Goal: Transaction & Acquisition: Purchase product/service

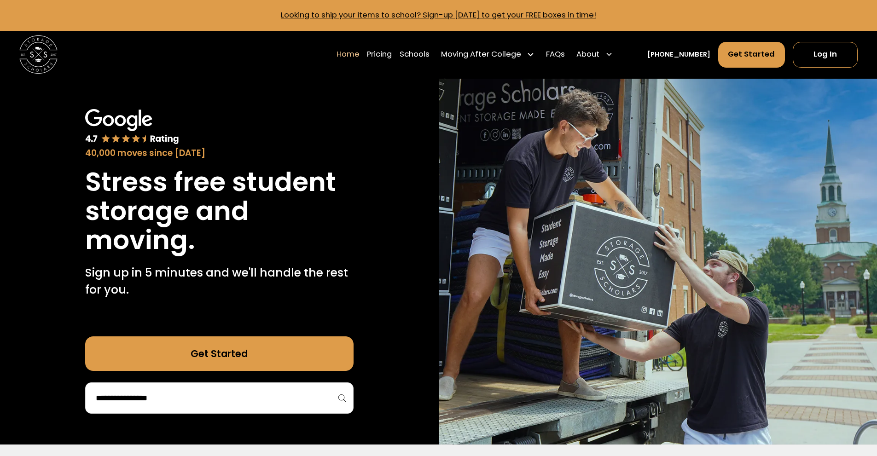
click at [194, 402] on input "search" at bounding box center [219, 399] width 249 height 16
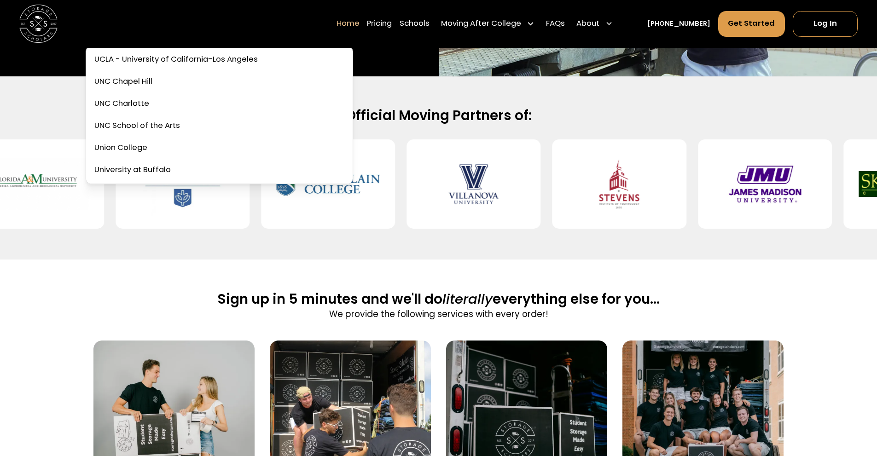
scroll to position [3914, 0]
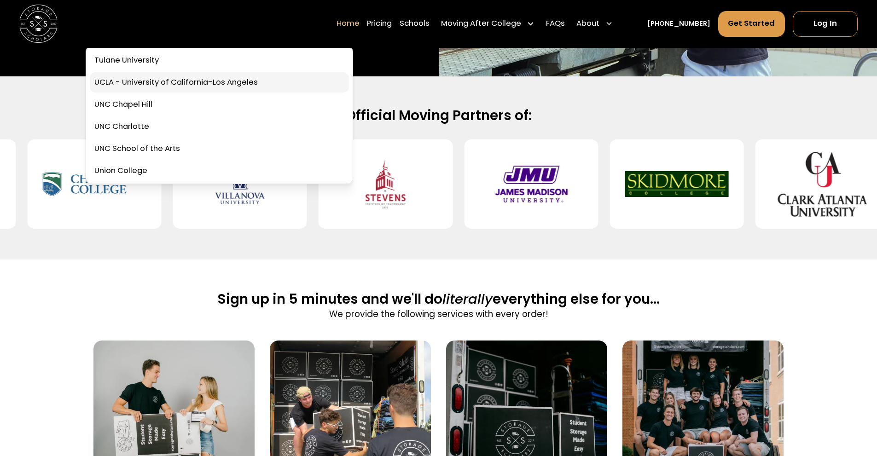
click at [185, 83] on link at bounding box center [219, 82] width 259 height 20
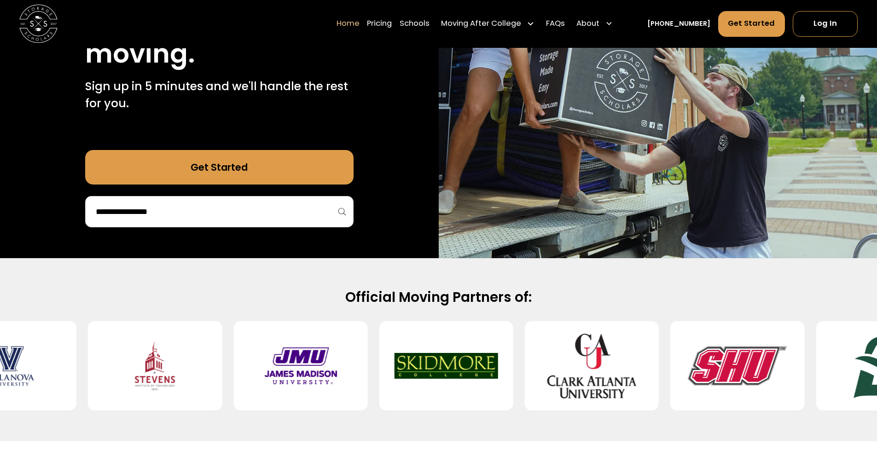
scroll to position [184, 0]
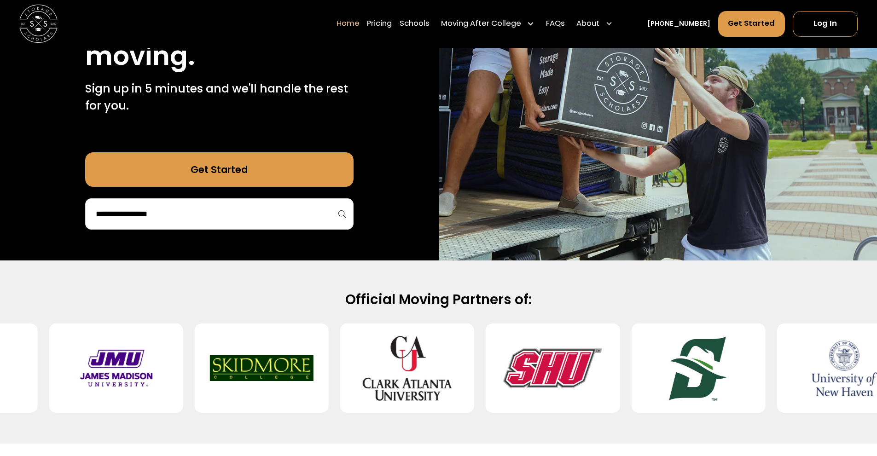
click at [184, 218] on input "search" at bounding box center [219, 214] width 249 height 16
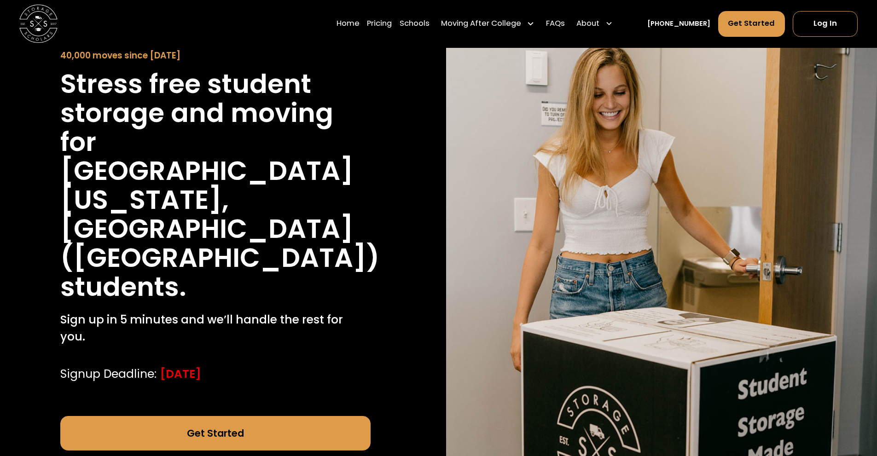
scroll to position [46, 0]
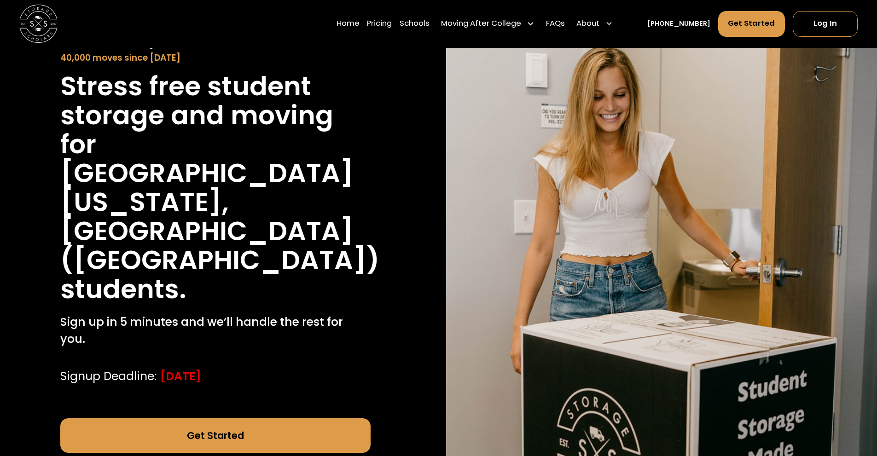
scroll to position [138, 0]
